Goal: Information Seeking & Learning: Learn about a topic

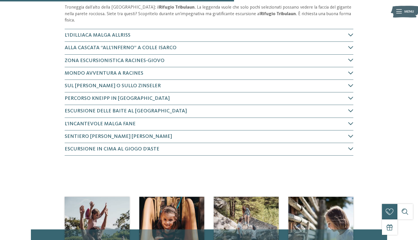
scroll to position [251, 0]
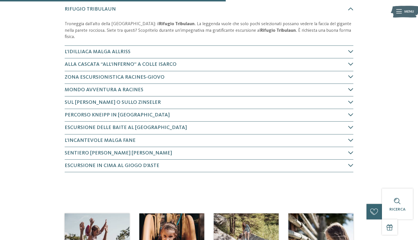
click at [349, 87] on icon at bounding box center [350, 89] width 5 height 5
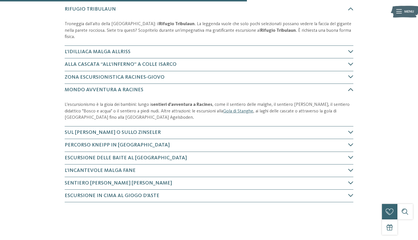
scroll to position [302, 0]
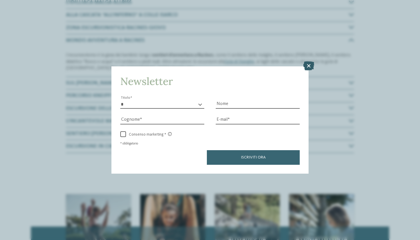
click at [310, 61] on icon at bounding box center [308, 65] width 11 height 9
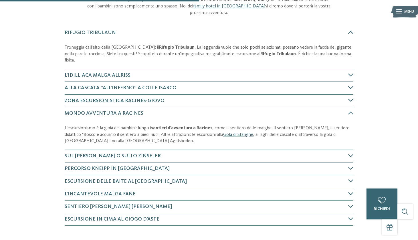
scroll to position [237, 0]
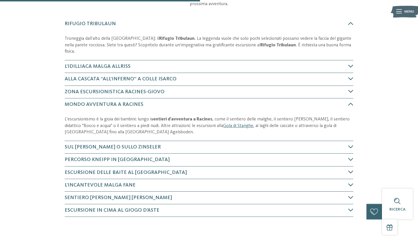
click at [348, 184] on icon at bounding box center [350, 184] width 5 height 5
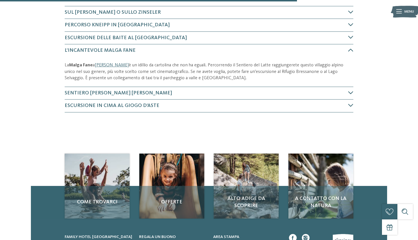
scroll to position [371, 0]
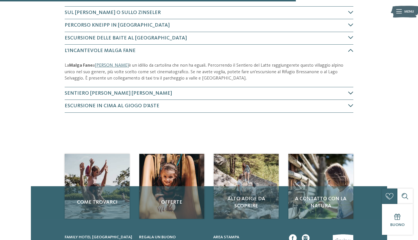
click at [119, 91] on span "Sentiero [PERSON_NAME] [PERSON_NAME]" at bounding box center [118, 93] width 107 height 5
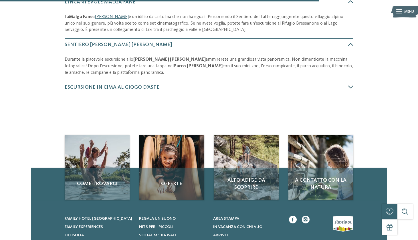
scroll to position [423, 0]
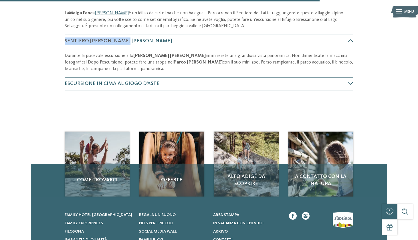
drag, startPoint x: 132, startPoint y: 36, endPoint x: 64, endPoint y: 39, distance: 67.5
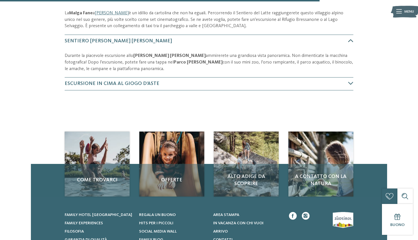
click at [82, 38] on span "Sentiero [PERSON_NAME] [PERSON_NAME]" at bounding box center [118, 40] width 107 height 5
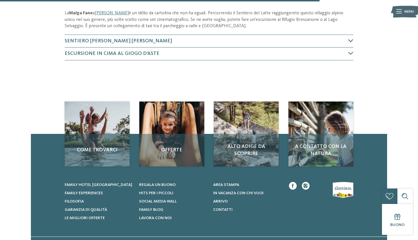
click at [82, 38] on span "Sentiero [PERSON_NAME] [PERSON_NAME]" at bounding box center [118, 40] width 107 height 5
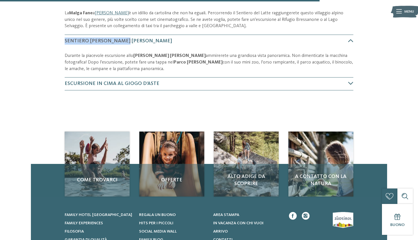
drag, startPoint x: 142, startPoint y: 37, endPoint x: 64, endPoint y: 39, distance: 77.8
copy span "Sentiero [PERSON_NAME] [PERSON_NAME]"
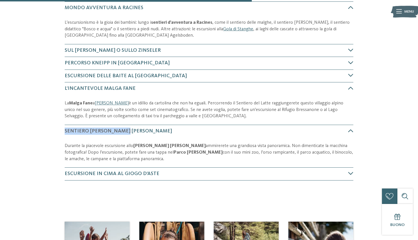
scroll to position [334, 0]
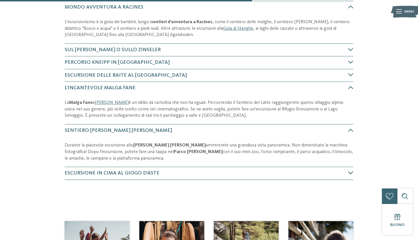
click at [352, 172] on icon at bounding box center [350, 172] width 5 height 5
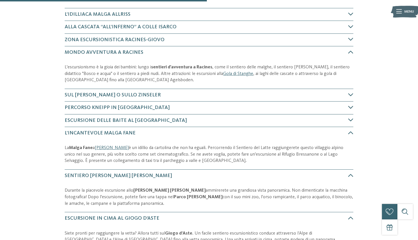
scroll to position [289, 0]
click at [350, 106] on icon at bounding box center [350, 107] width 5 height 5
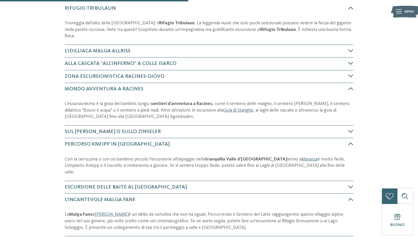
scroll to position [251, 0]
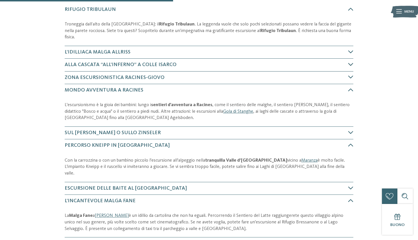
click at [344, 65] on h4 "Alla Cascata “All’Inferno” a Colle Isarco" at bounding box center [206, 64] width 283 height 7
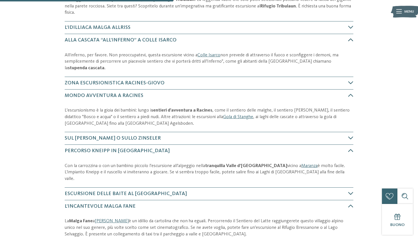
scroll to position [276, 0]
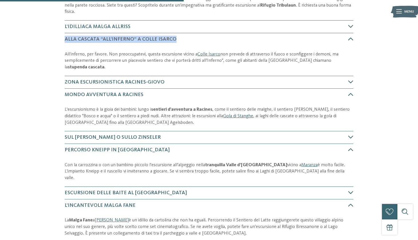
drag, startPoint x: 177, startPoint y: 37, endPoint x: 65, endPoint y: 37, distance: 112.3
click at [65, 37] on h4 "Alla Cascata “All’Inferno” a Colle Isarco" at bounding box center [206, 39] width 283 height 7
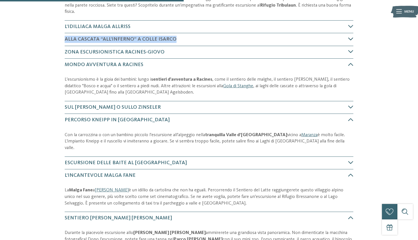
copy span "Alla Cascata “All’Inferno” a Colle Isarco"
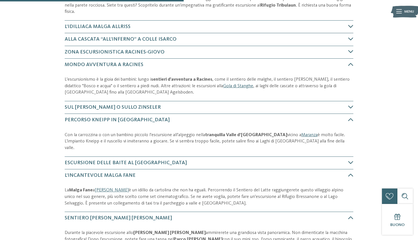
click at [349, 25] on icon at bounding box center [350, 26] width 5 height 5
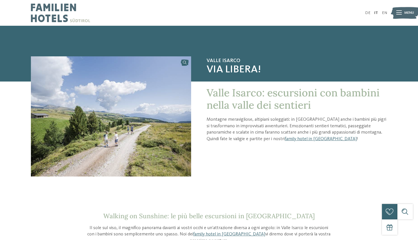
scroll to position [0, 0]
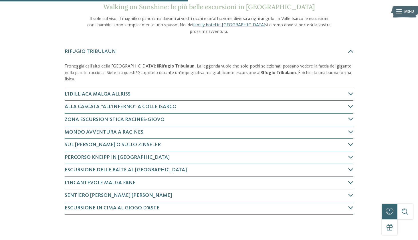
scroll to position [210, 0]
